Goal: Ask a question: Seek information or help from site administrators or community

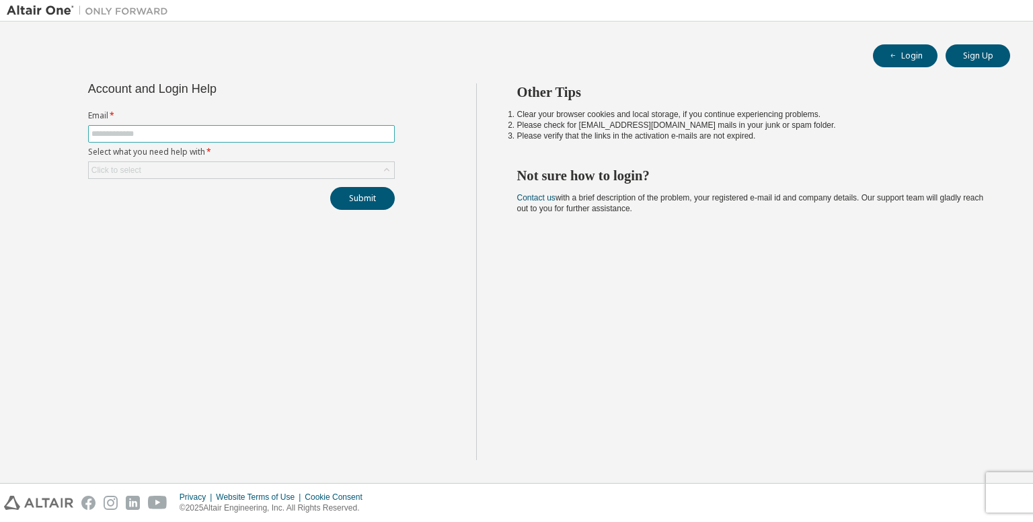
click at [204, 134] on span at bounding box center [241, 133] width 307 height 17
click at [204, 134] on input "text" at bounding box center [241, 133] width 300 height 11
type input "**********"
click at [169, 162] on div "Click to select" at bounding box center [241, 170] width 305 height 16
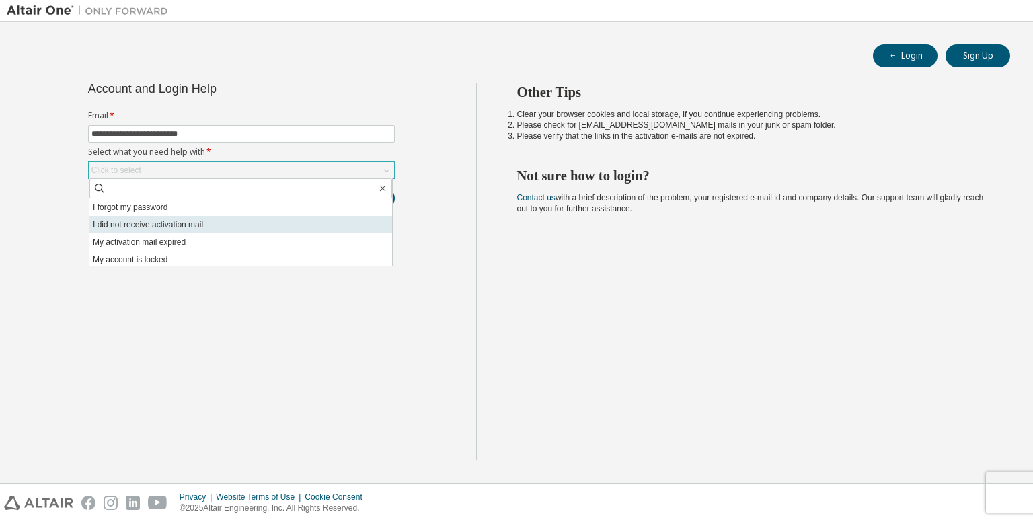
click at [178, 226] on li "I did not receive activation mail" at bounding box center [240, 224] width 303 height 17
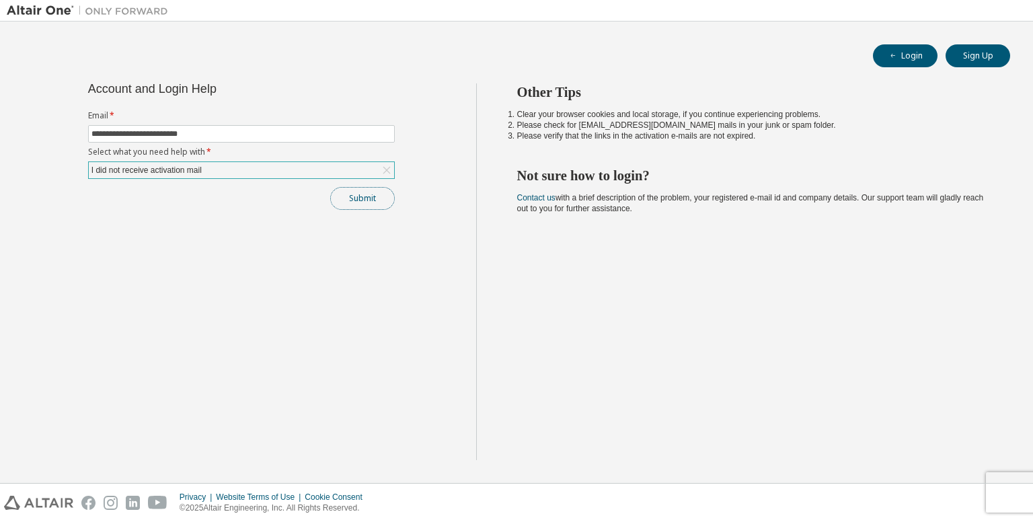
click at [350, 202] on button "Submit" at bounding box center [362, 198] width 65 height 23
click at [323, 175] on div "I did not receive activation mail" at bounding box center [241, 170] width 305 height 16
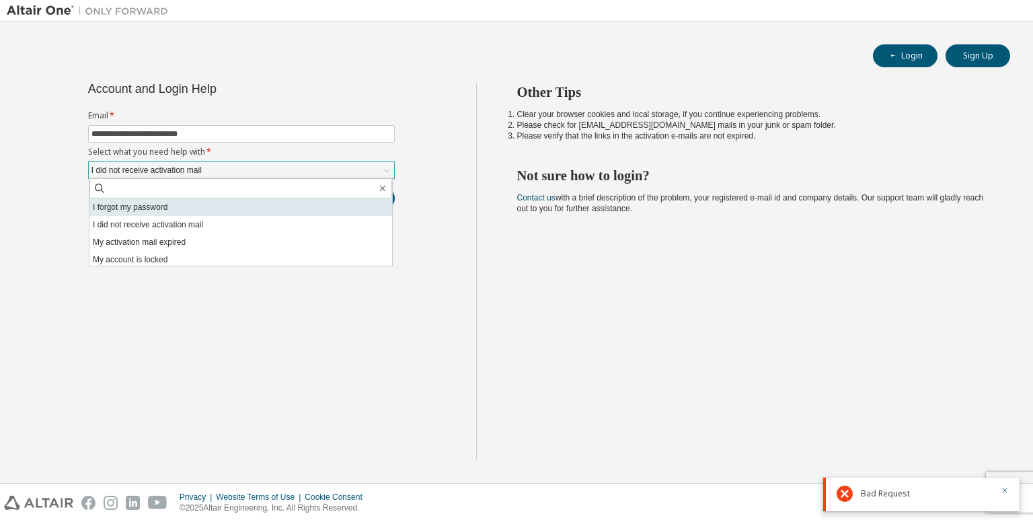
click at [306, 202] on li "I forgot my password" at bounding box center [240, 206] width 303 height 17
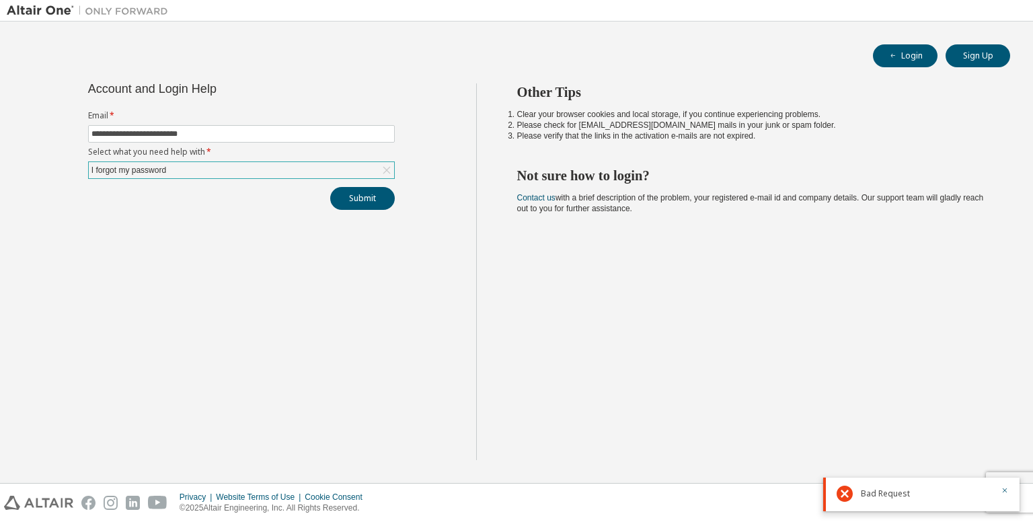
click at [352, 168] on div "I forgot my password" at bounding box center [241, 170] width 305 height 16
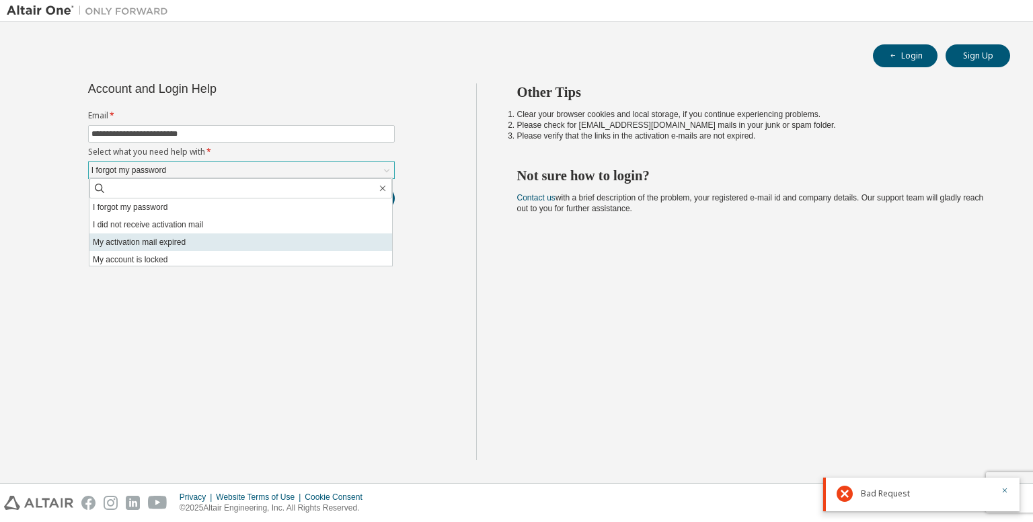
click at [291, 239] on li "My activation mail expired" at bounding box center [240, 241] width 303 height 17
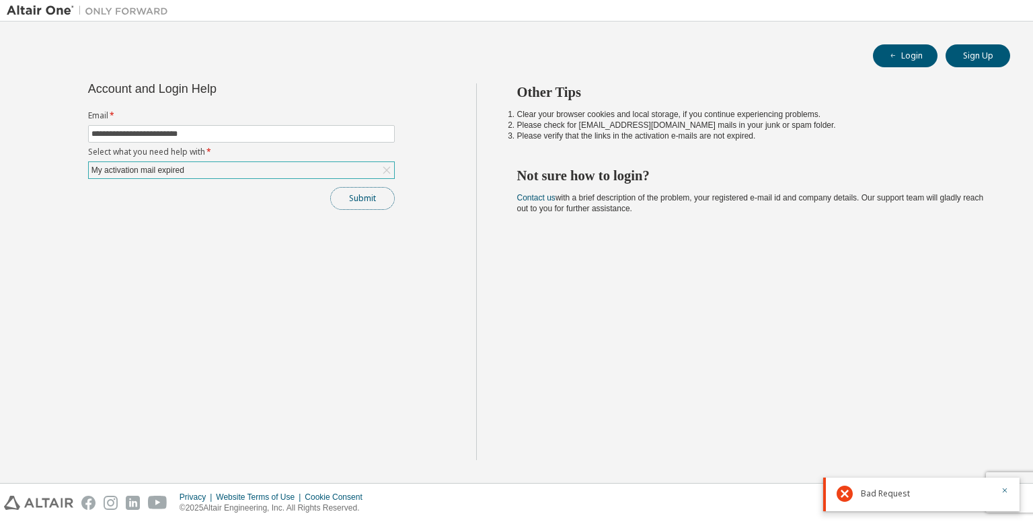
click at [344, 200] on button "Submit" at bounding box center [362, 198] width 65 height 23
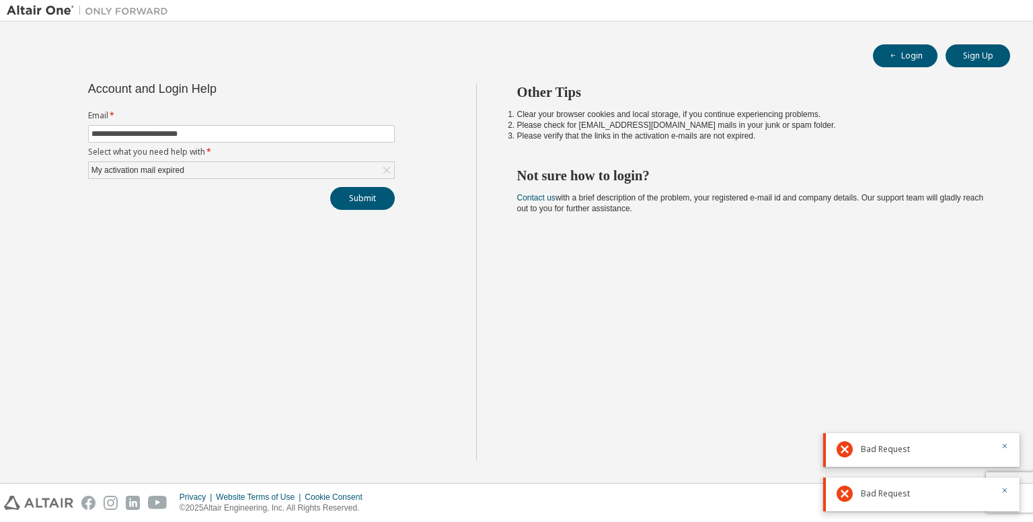
drag, startPoint x: 311, startPoint y: 173, endPoint x: 1032, endPoint y: 326, distance: 736.7
click at [1032, 326] on div "**********" at bounding box center [516, 252] width 1033 height 461
click at [1005, 452] on button "button" at bounding box center [1004, 447] width 8 height 12
click at [1005, 496] on button "button" at bounding box center [1004, 491] width 8 height 12
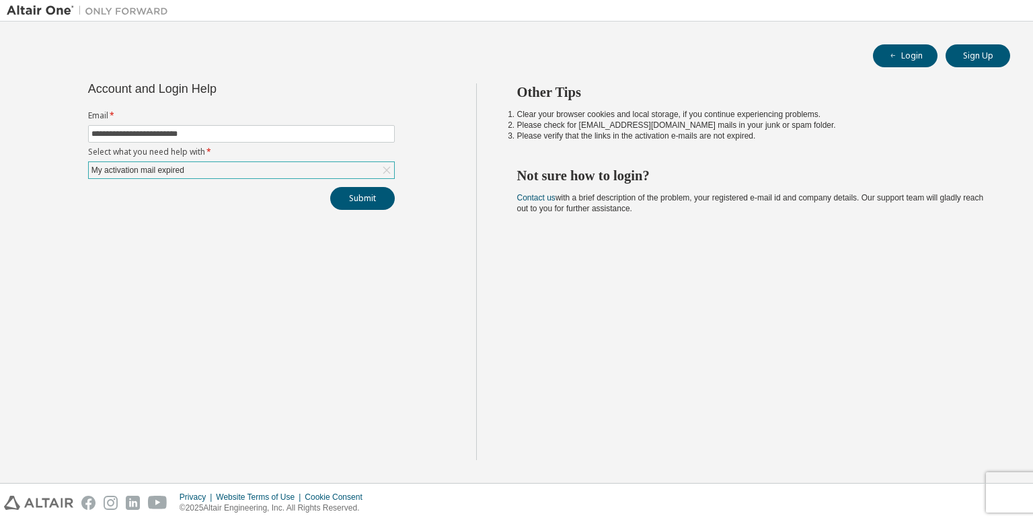
click at [352, 169] on div "My activation mail expired" at bounding box center [241, 170] width 305 height 16
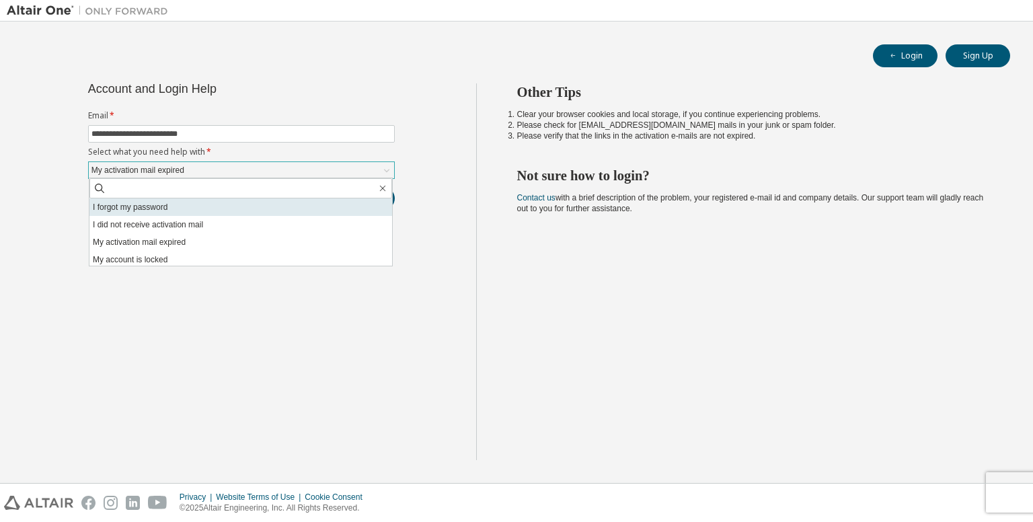
click at [215, 210] on li "I forgot my password" at bounding box center [240, 206] width 303 height 17
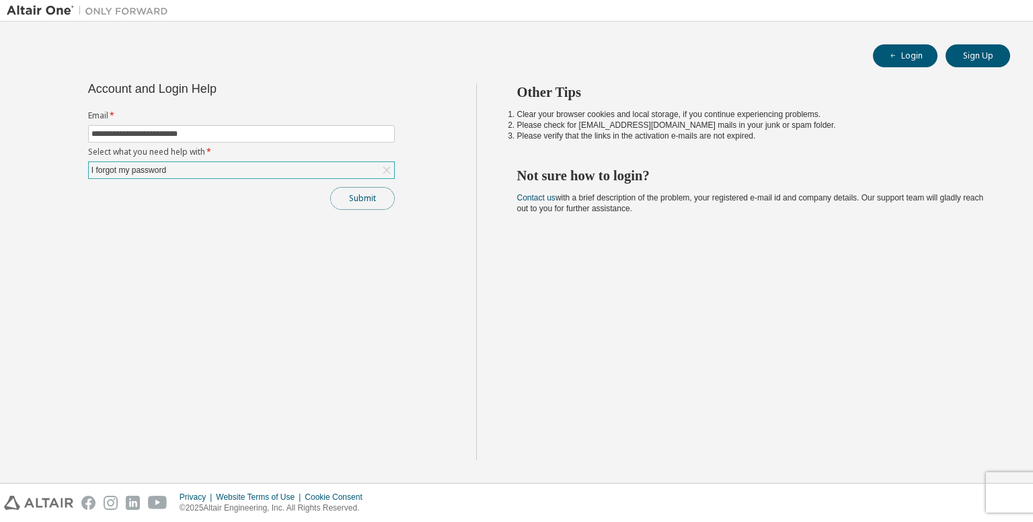
click at [353, 190] on button "Submit" at bounding box center [362, 198] width 65 height 23
